Goal: Navigation & Orientation: Go to known website

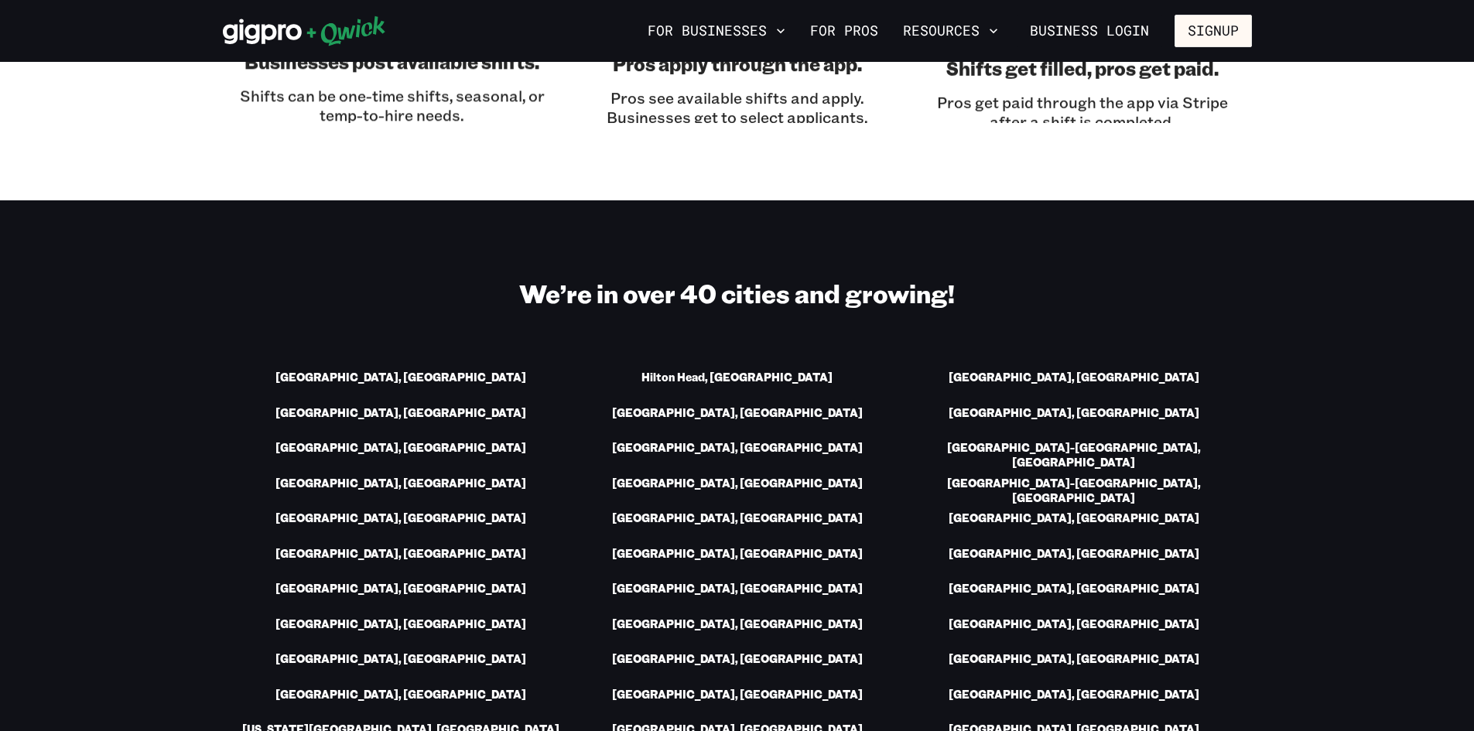
scroll to position [2399, 0]
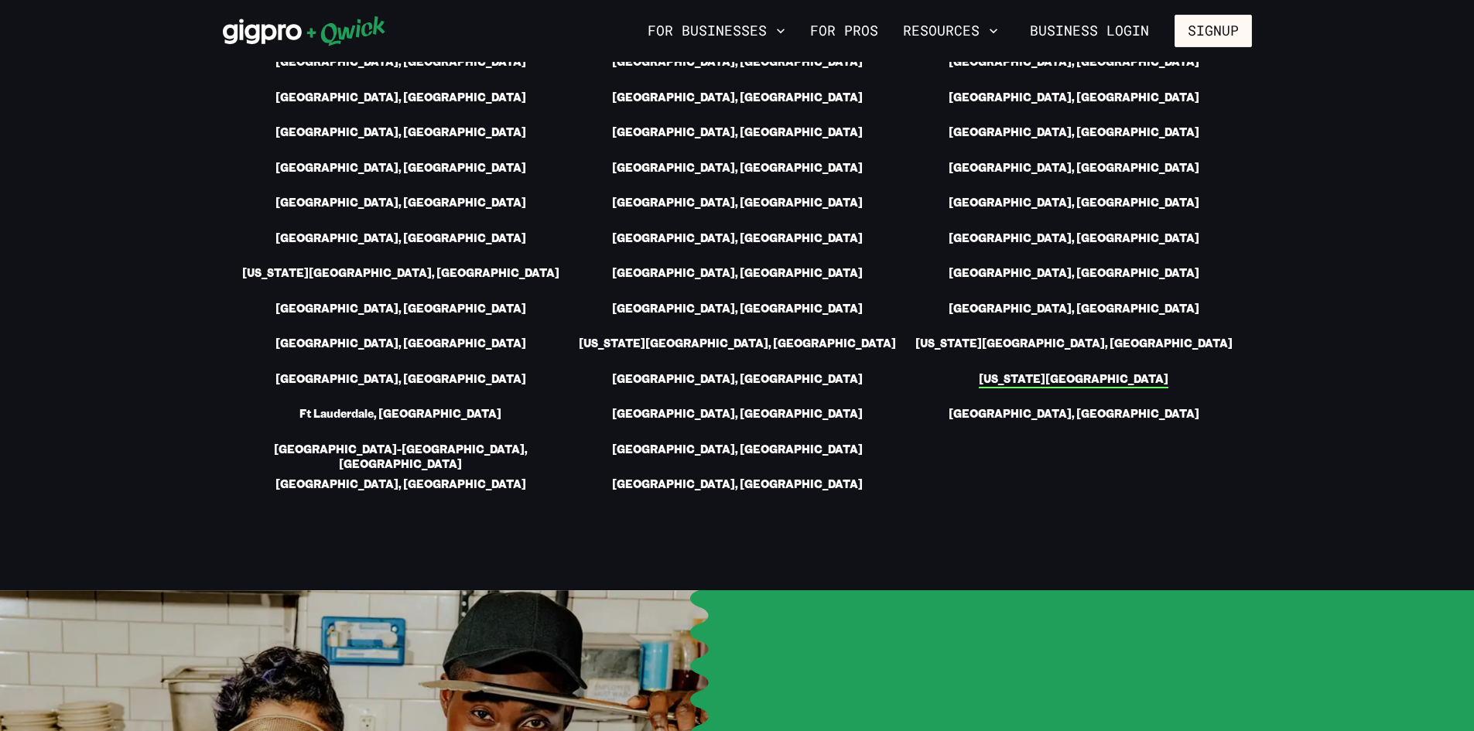
click at [1099, 372] on link "[US_STATE][GEOGRAPHIC_DATA]" at bounding box center [1074, 380] width 190 height 16
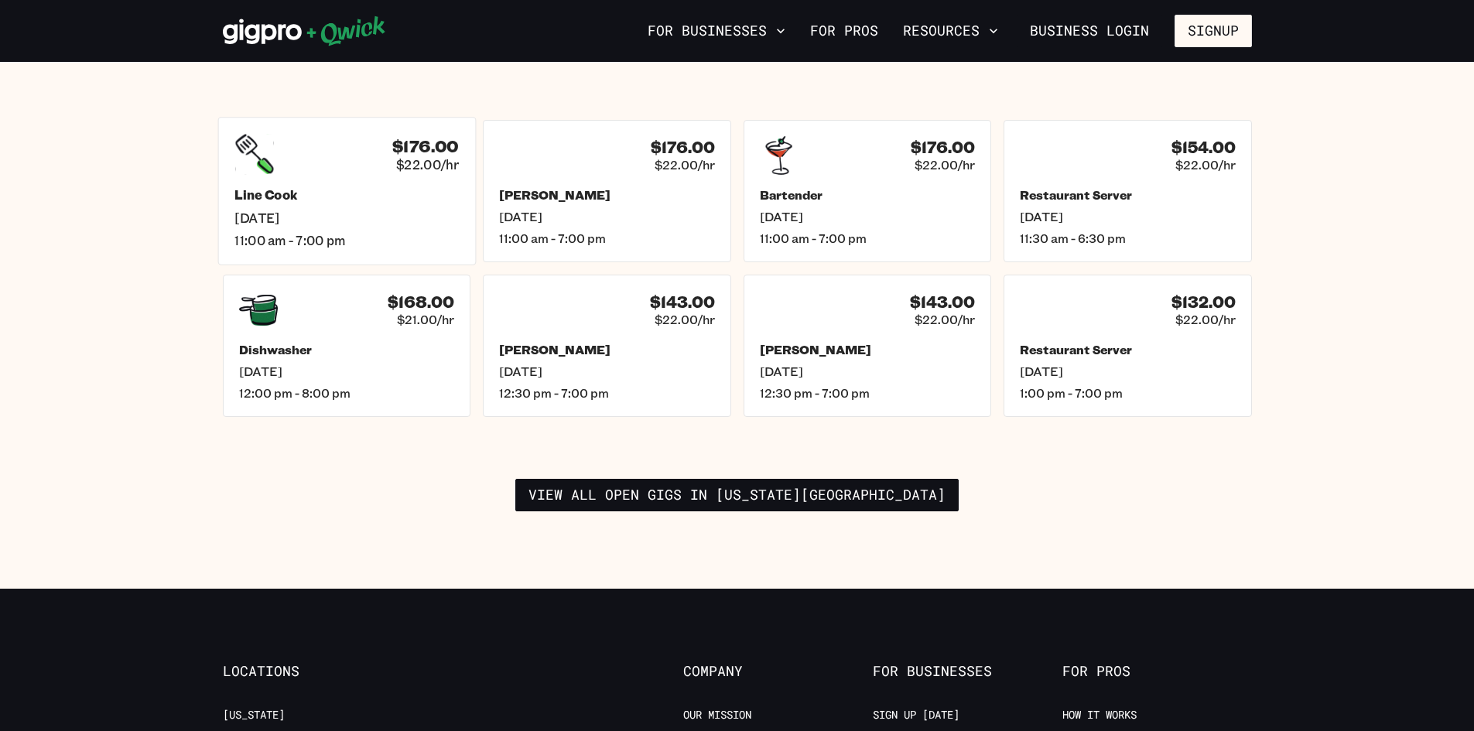
scroll to position [2322, 0]
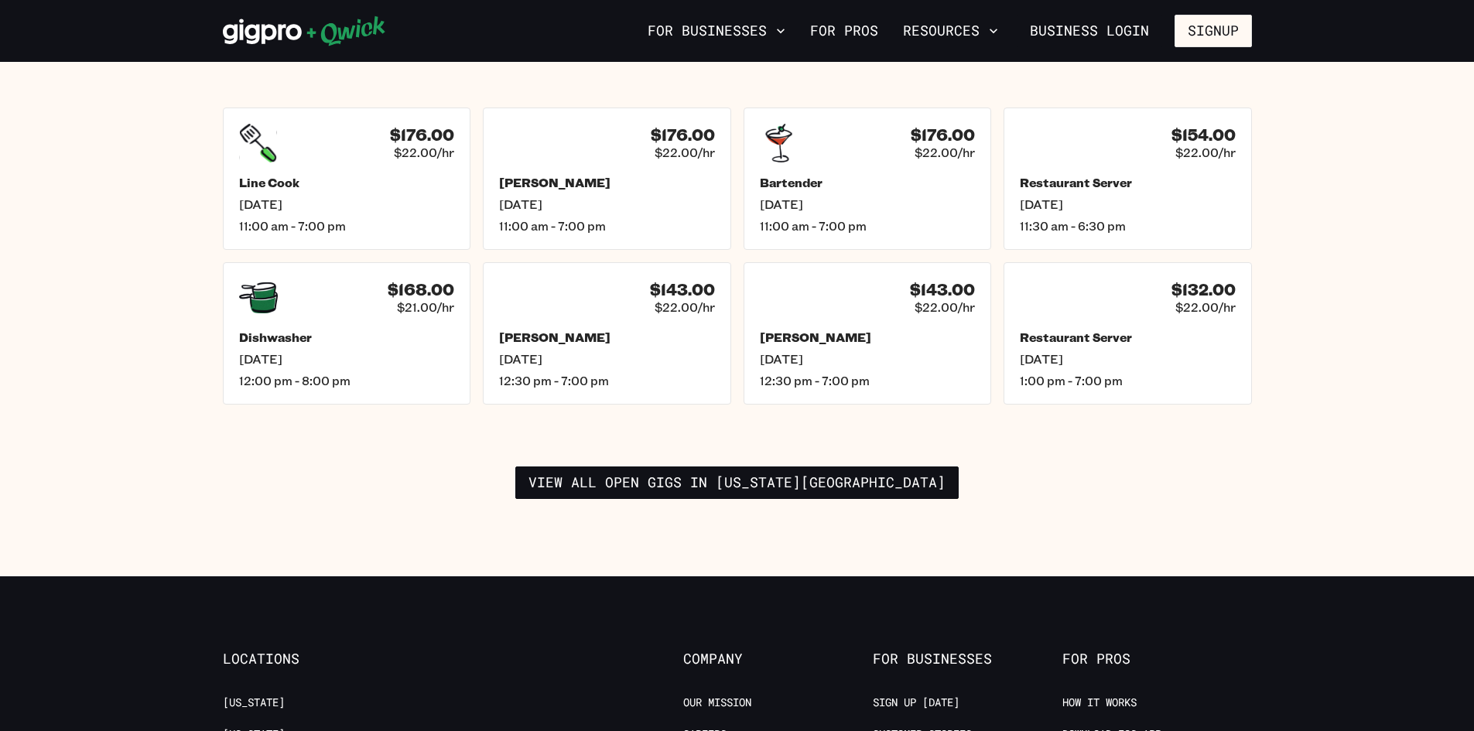
click at [355, 59] on div "For Businesses For Pros Resources Business Login Signup" at bounding box center [737, 31] width 1474 height 62
click at [340, 49] on div "For Businesses For Pros Resources Business Login Signup" at bounding box center [737, 31] width 1474 height 62
click at [341, 32] on icon at bounding box center [346, 31] width 78 height 30
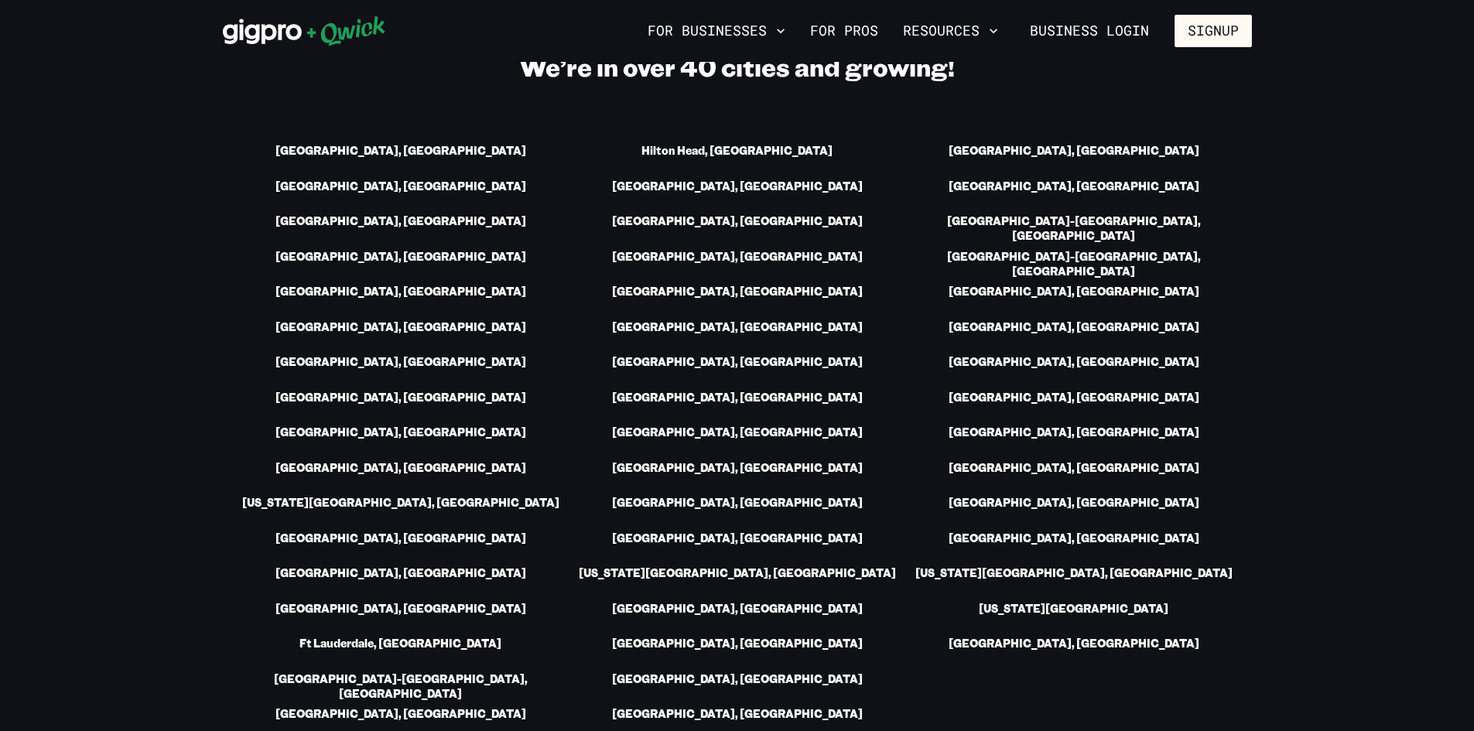
scroll to position [2167, 0]
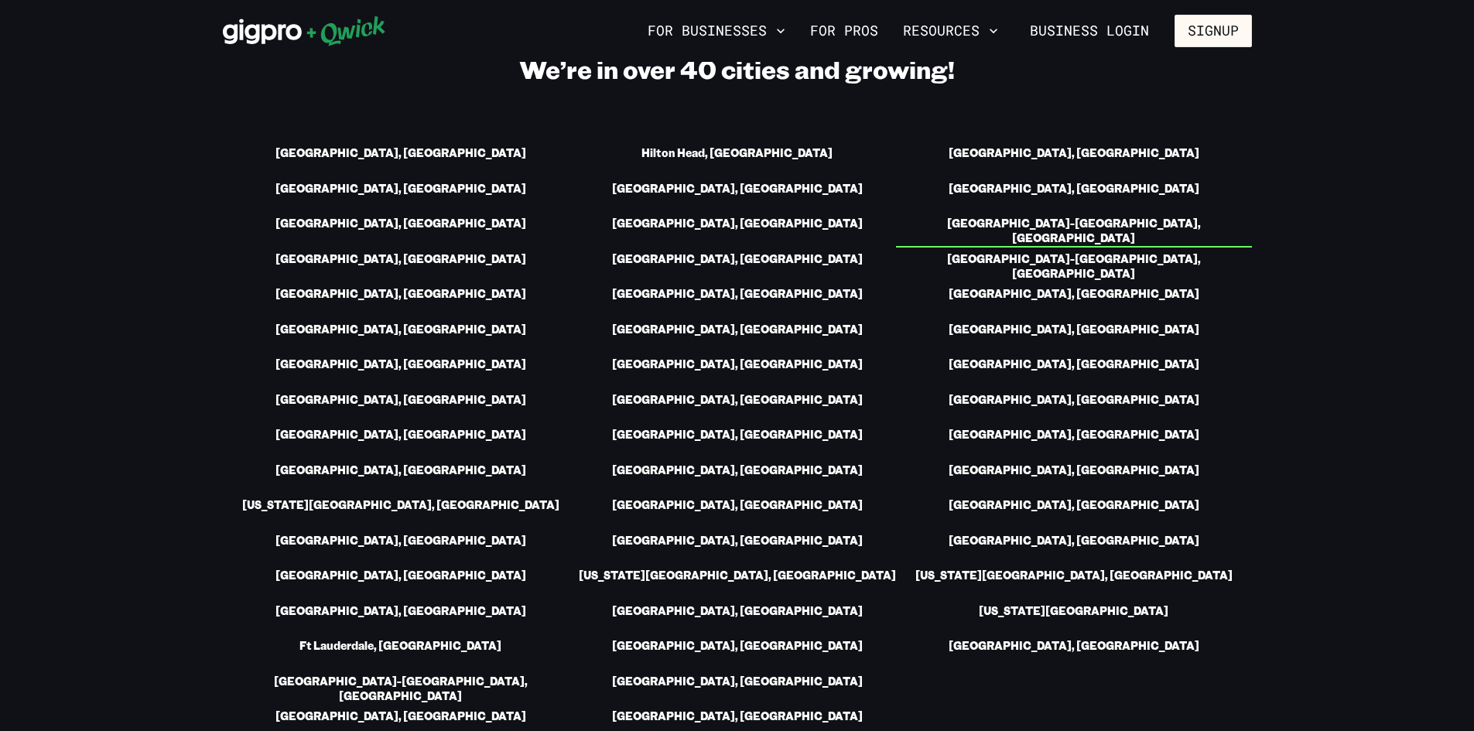
click at [1051, 217] on link "[GEOGRAPHIC_DATA]-[GEOGRAPHIC_DATA], [GEOGRAPHIC_DATA]" at bounding box center [1074, 232] width 356 height 31
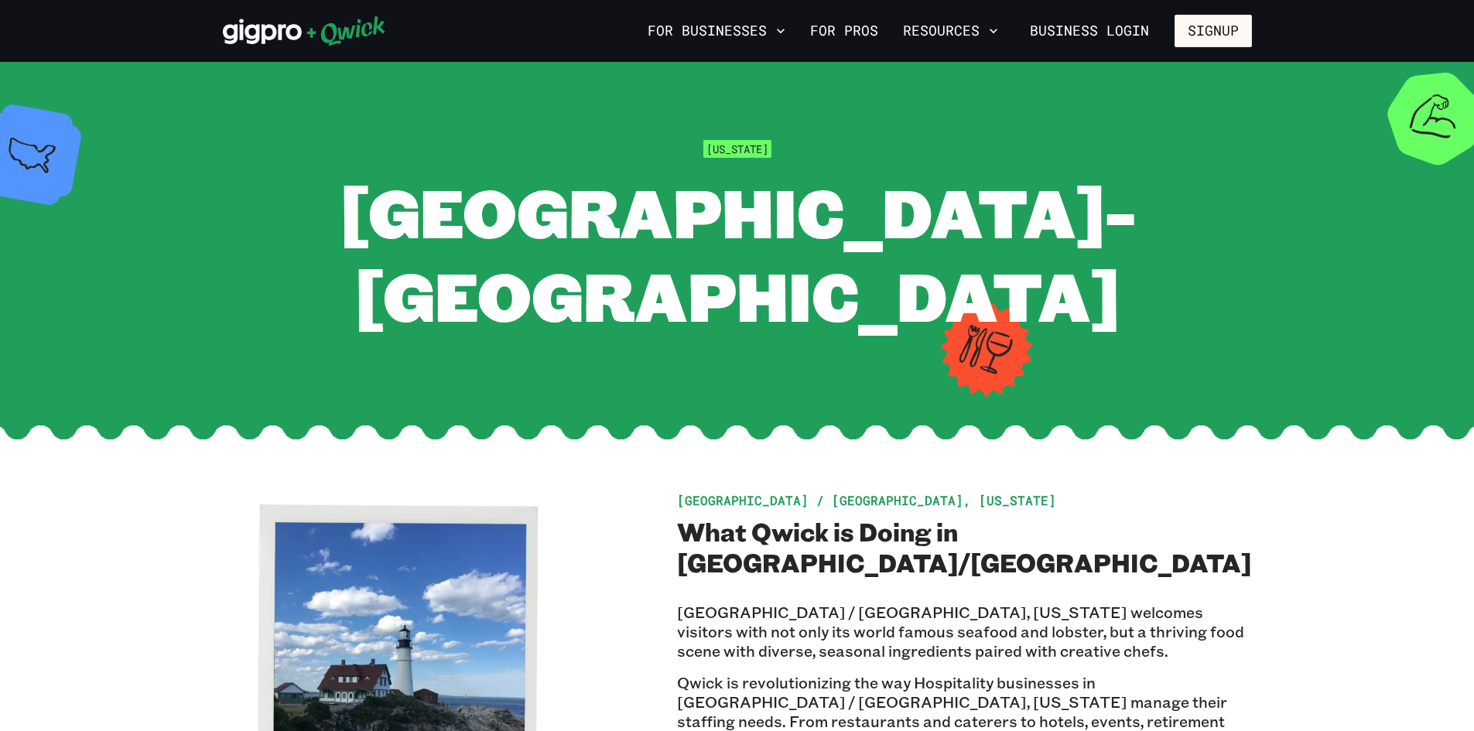
scroll to position [2167, 0]
